Goal: Task Accomplishment & Management: Use online tool/utility

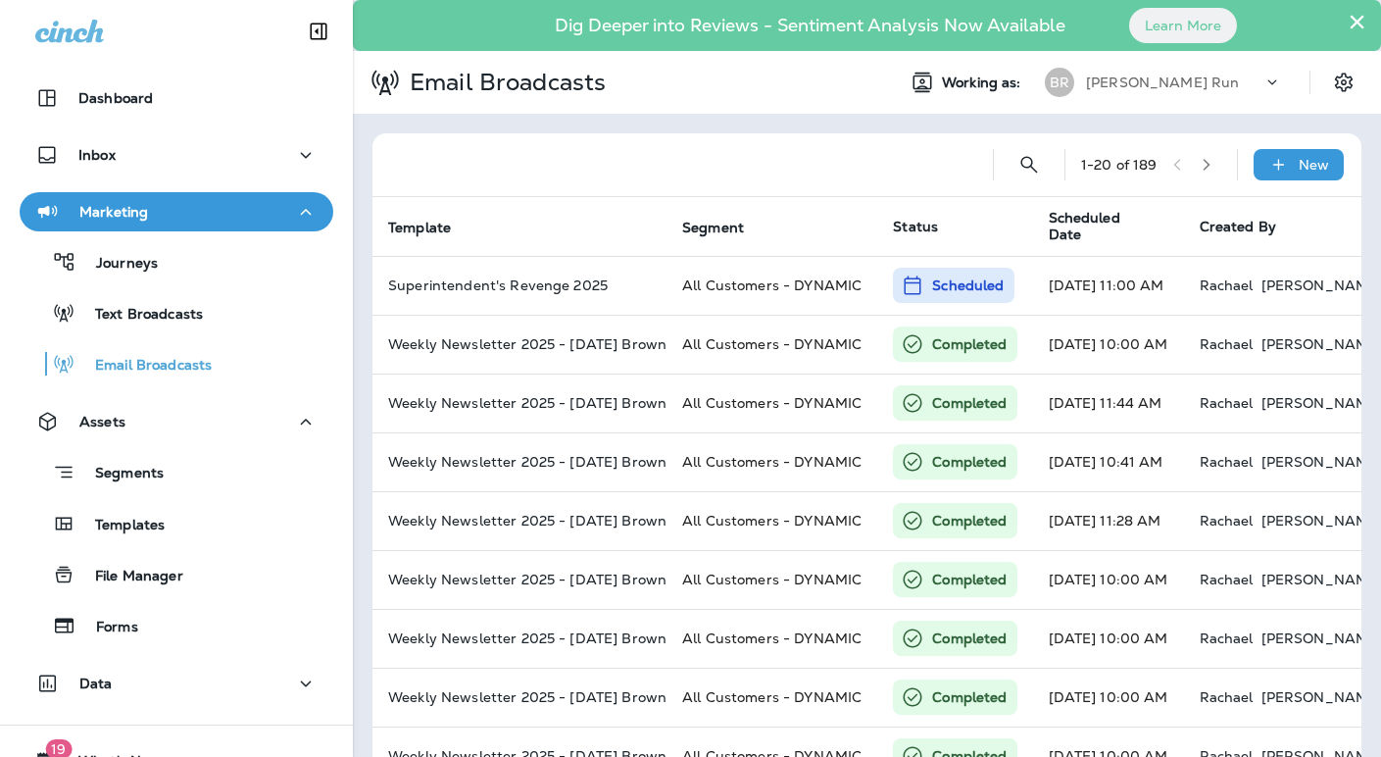
click at [1237, 86] on div "[PERSON_NAME] Run" at bounding box center [1174, 82] width 176 height 29
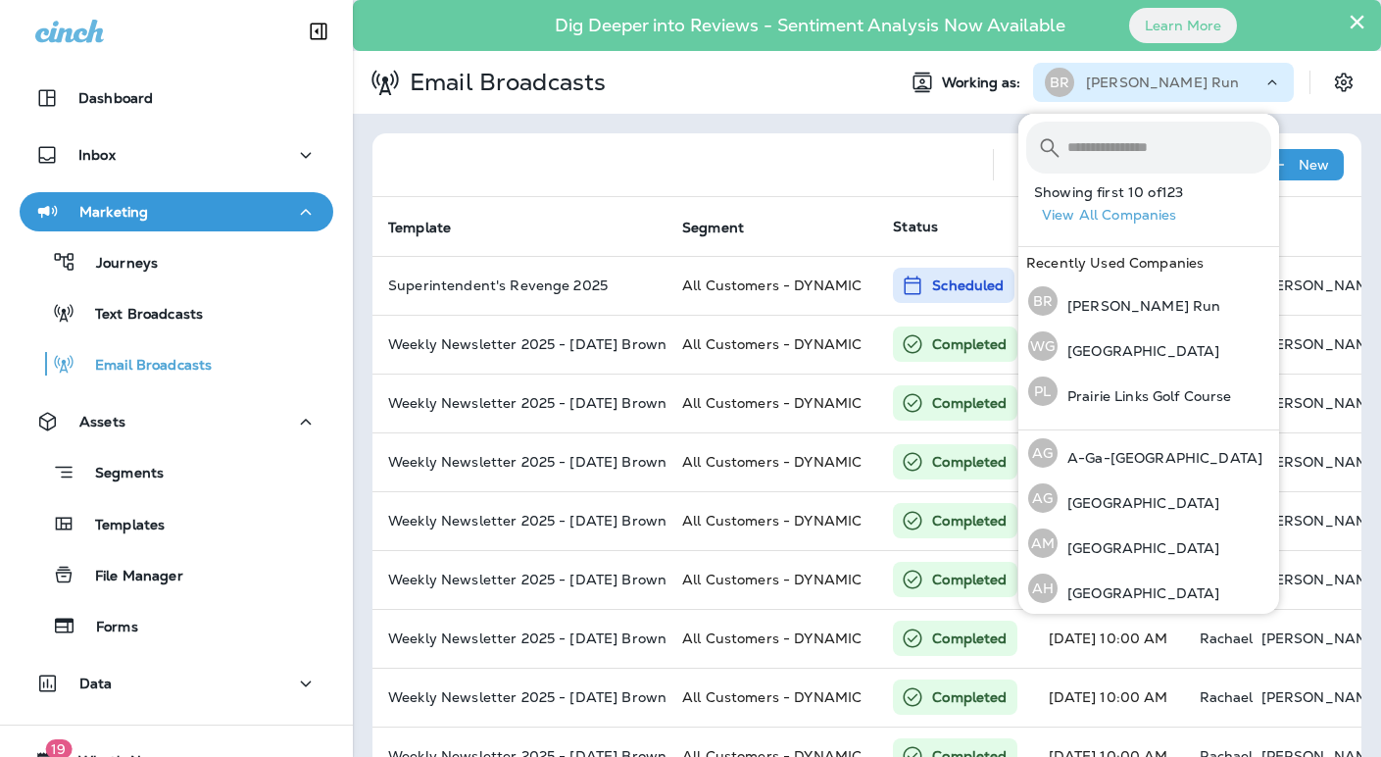
click at [1124, 143] on input "text" at bounding box center [1169, 148] width 204 height 52
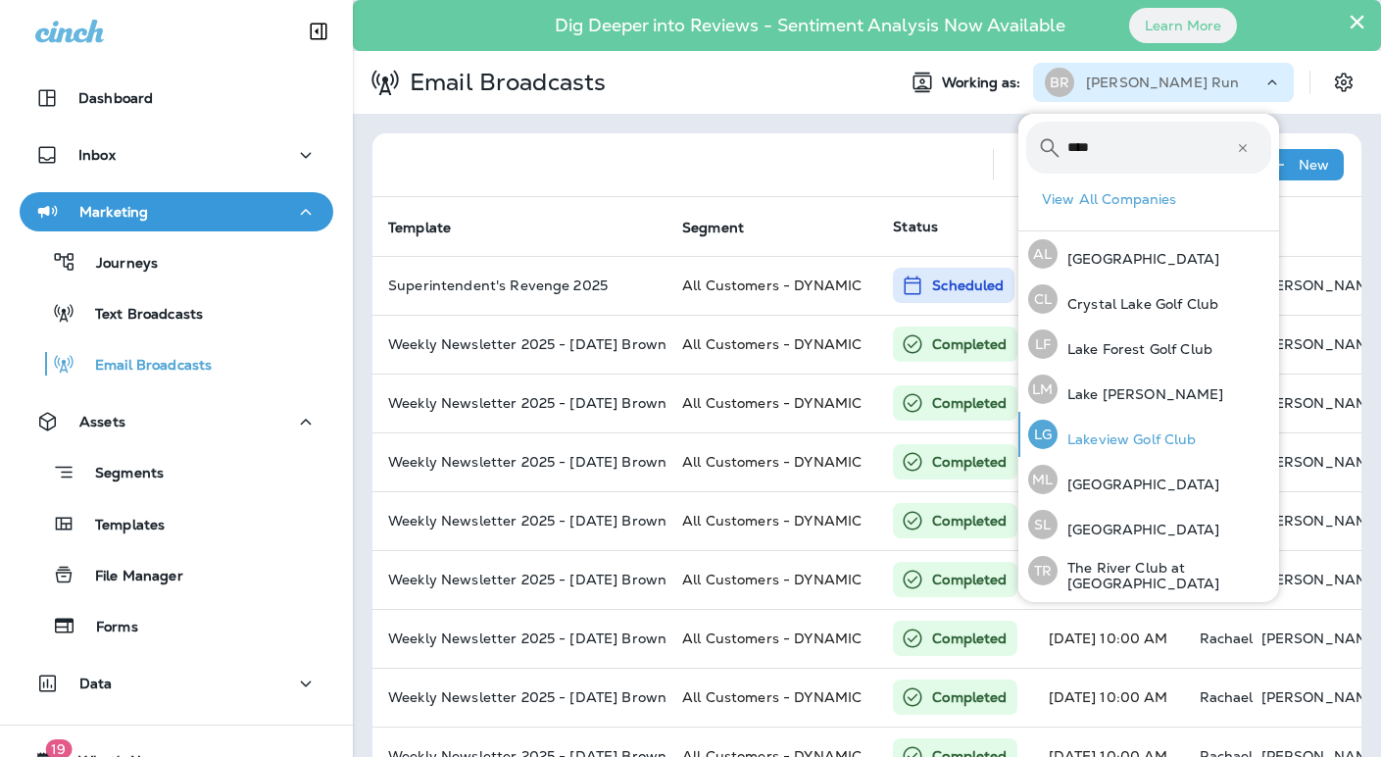
type input "****"
click at [1148, 435] on p "Lakeview Golf Club" at bounding box center [1127, 439] width 139 height 16
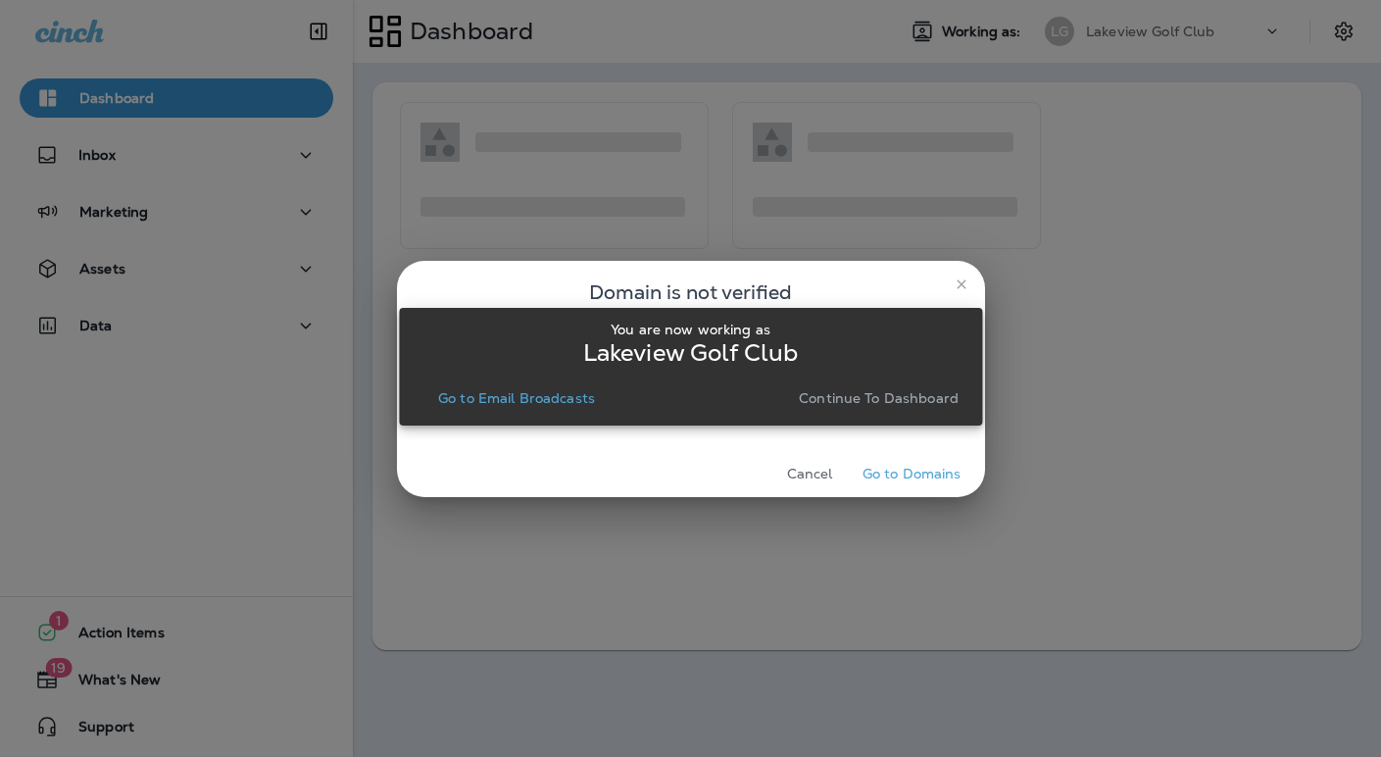
click at [544, 398] on p "Go to Email Broadcasts" at bounding box center [516, 398] width 157 height 16
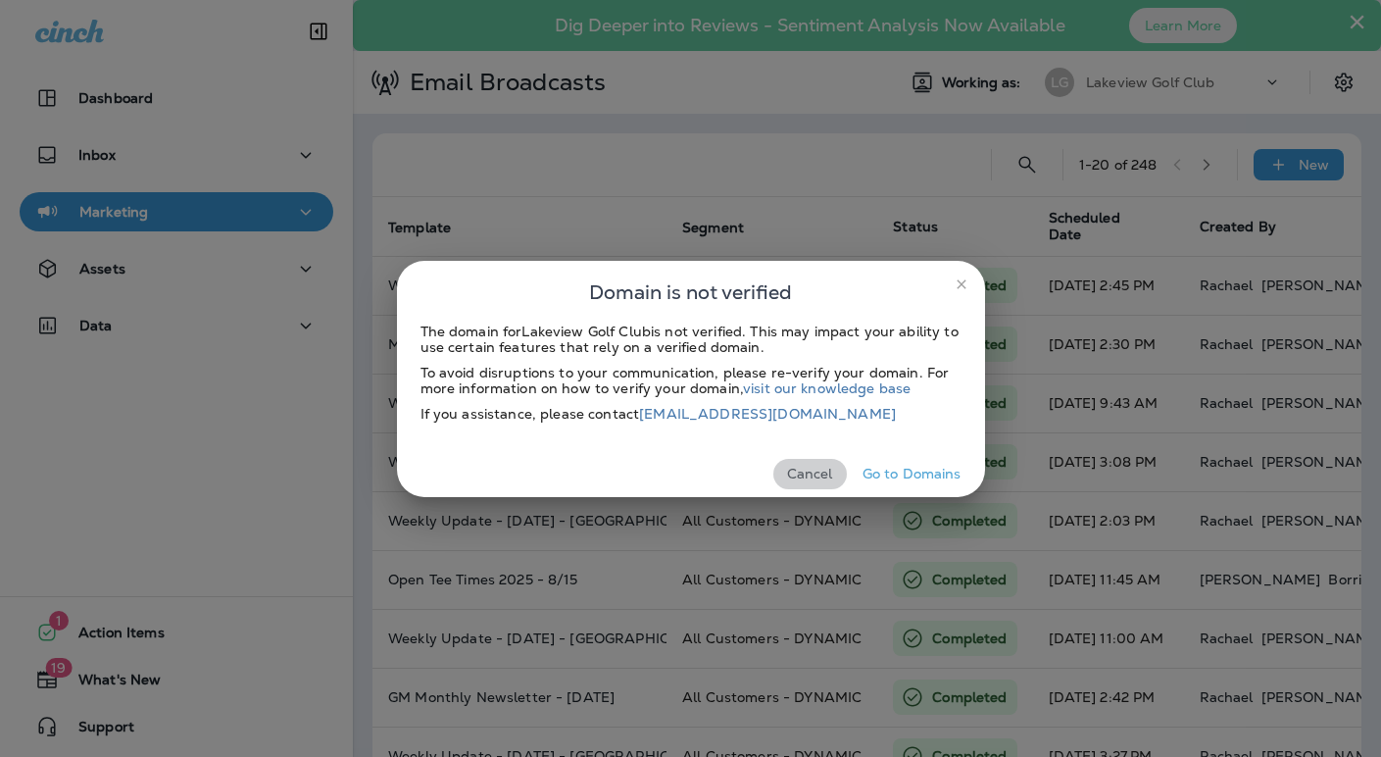
click at [817, 473] on button "Cancel" at bounding box center [810, 474] width 74 height 30
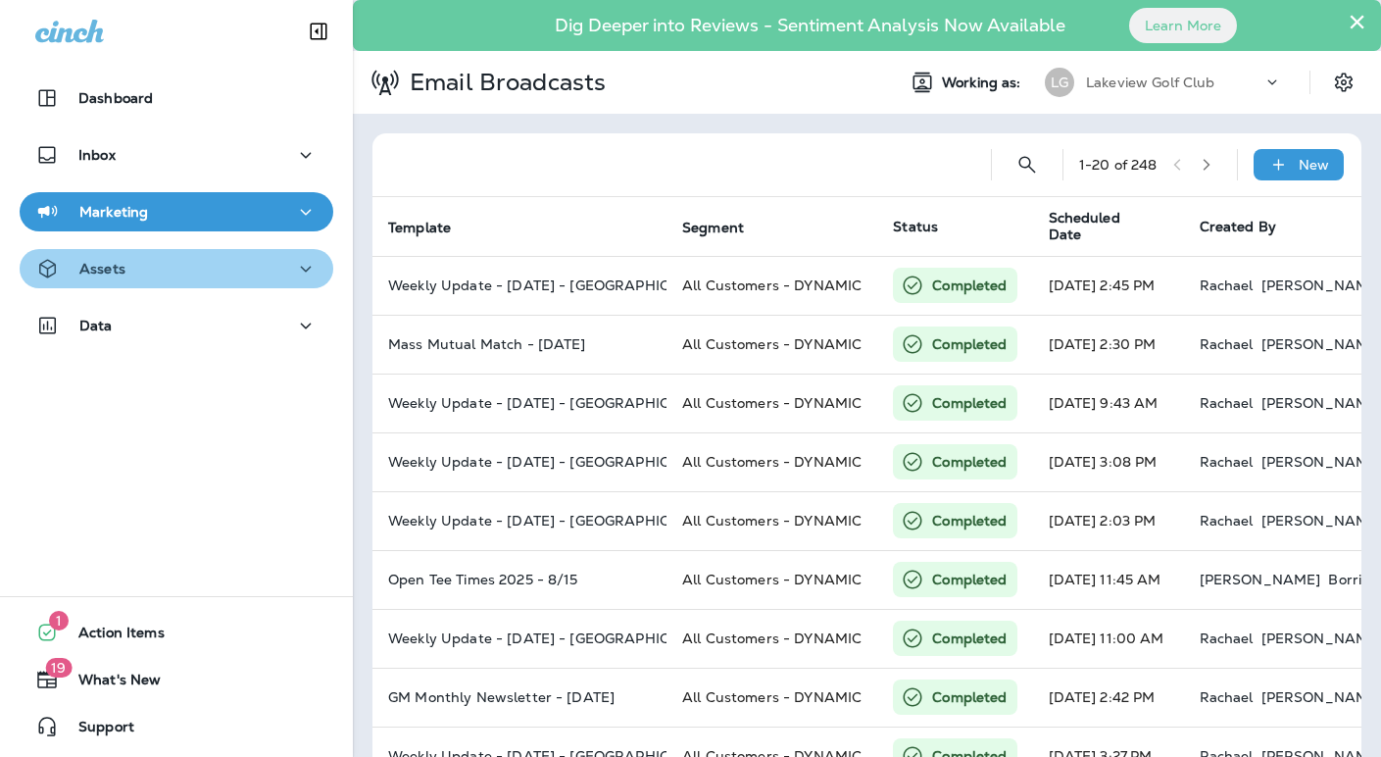
click at [190, 268] on div "Assets" at bounding box center [176, 269] width 282 height 25
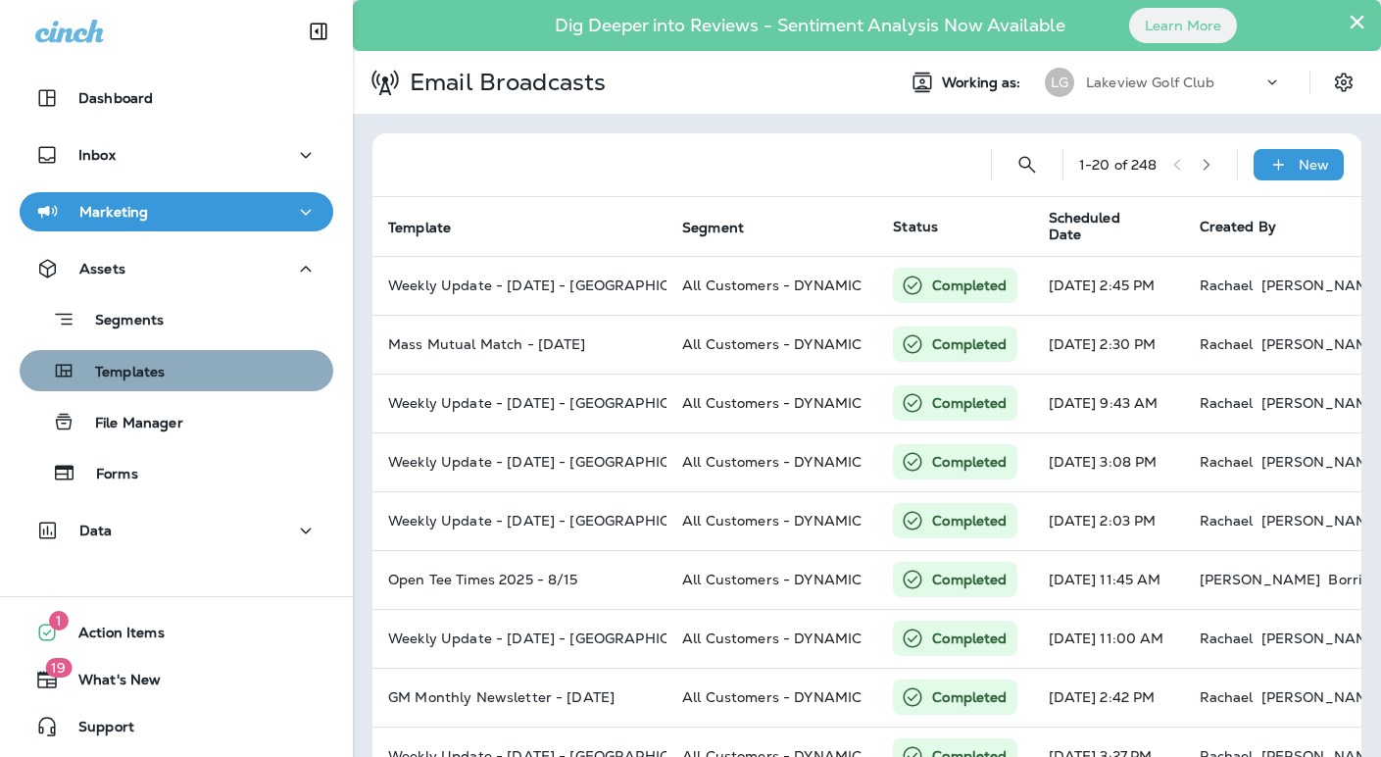
click at [192, 369] on div "Templates" at bounding box center [176, 370] width 298 height 29
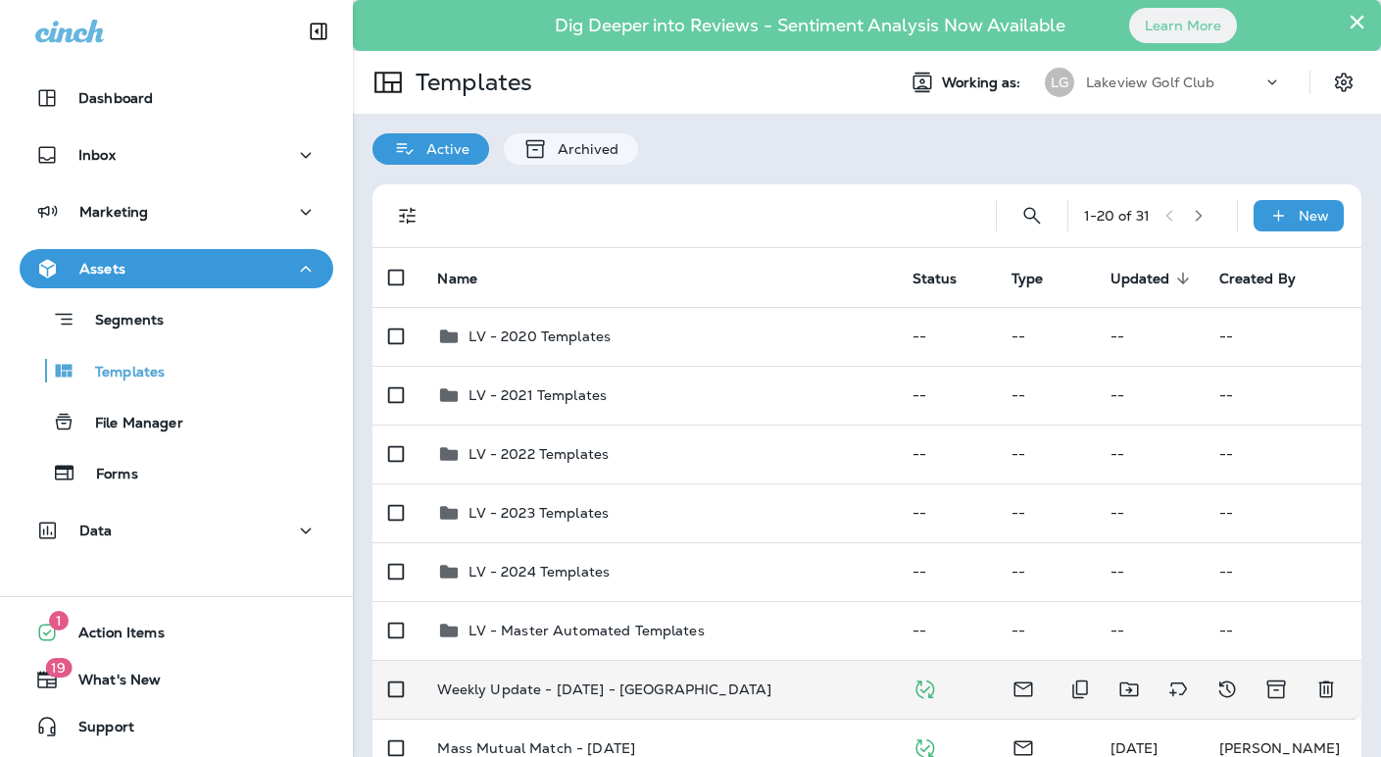
click at [695, 694] on div "Weekly Update - [DATE] - [GEOGRAPHIC_DATA]" at bounding box center [658, 689] width 443 height 16
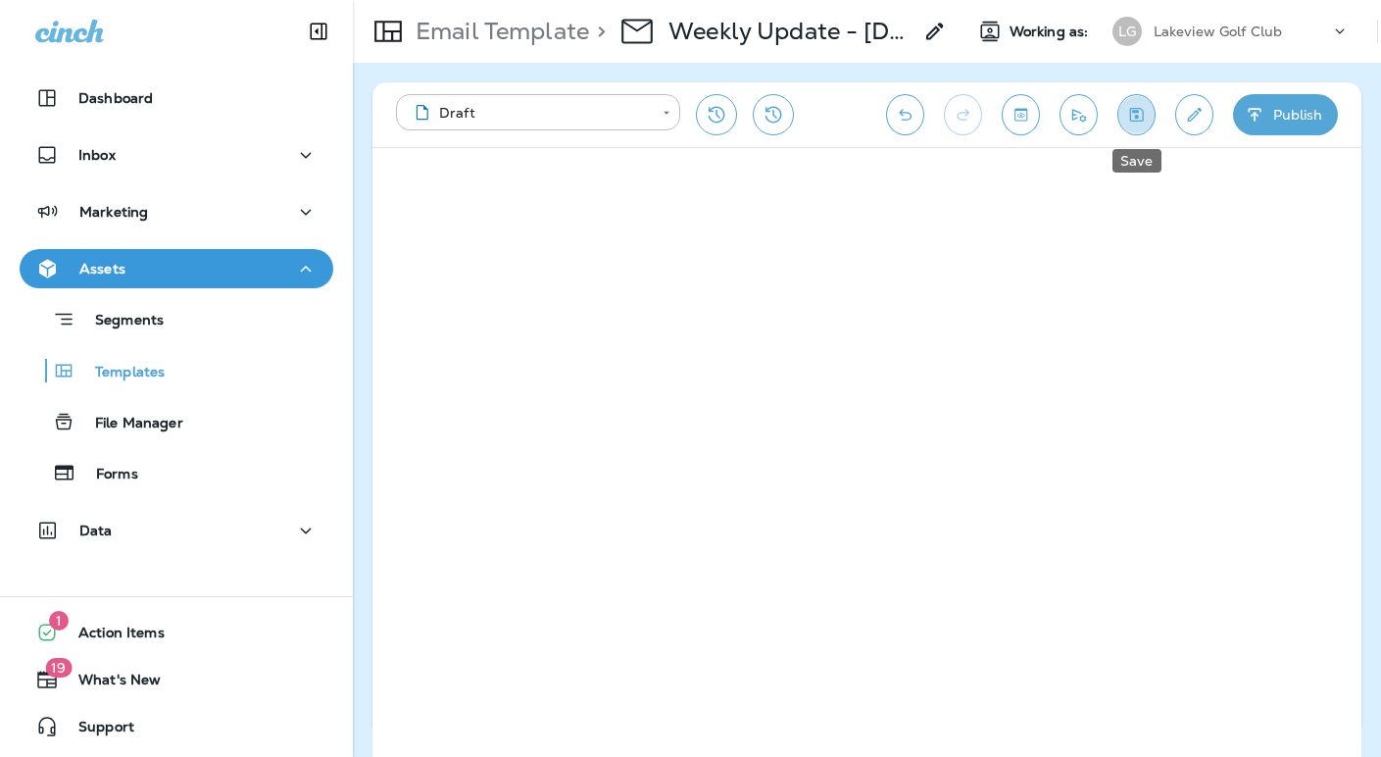
click at [1140, 117] on icon "Save" at bounding box center [1136, 115] width 21 height 20
